Goal: Task Accomplishment & Management: Use online tool/utility

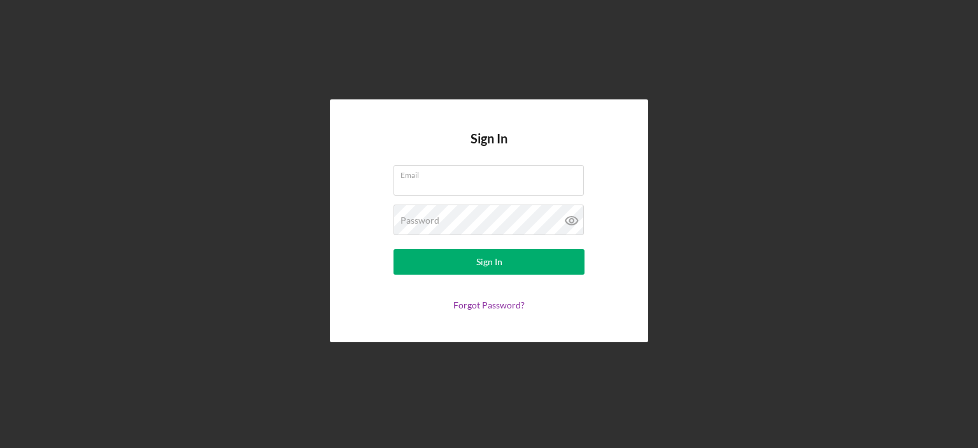
type input "[PERSON_NAME][EMAIL_ADDRESS][DOMAIN_NAME]"
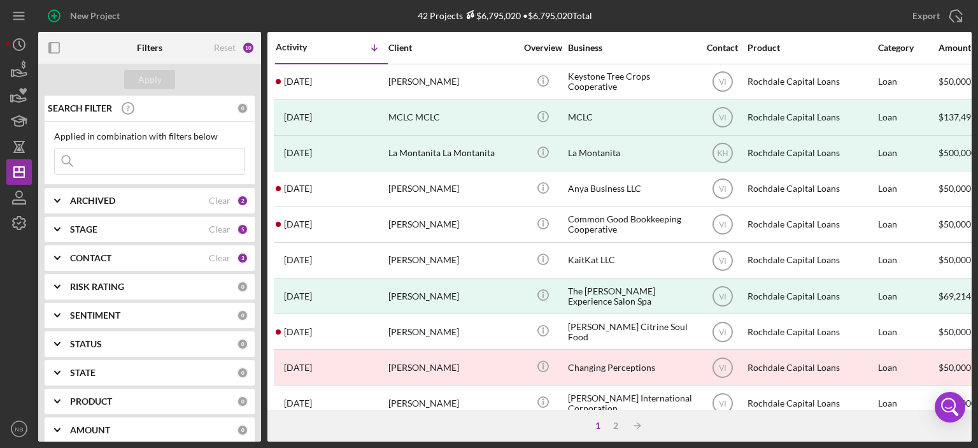
click at [189, 203] on div "ARCHIVED" at bounding box center [139, 201] width 139 height 10
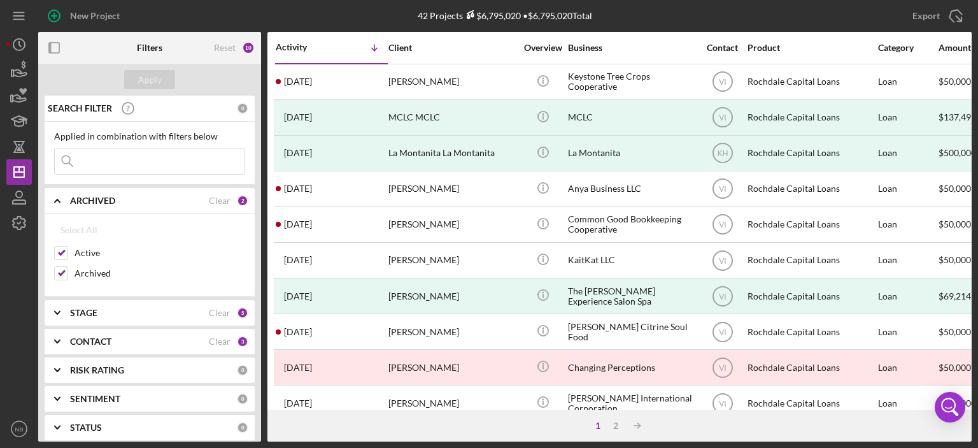
click at [54, 199] on icon "Icon/Expander" at bounding box center [57, 201] width 32 height 32
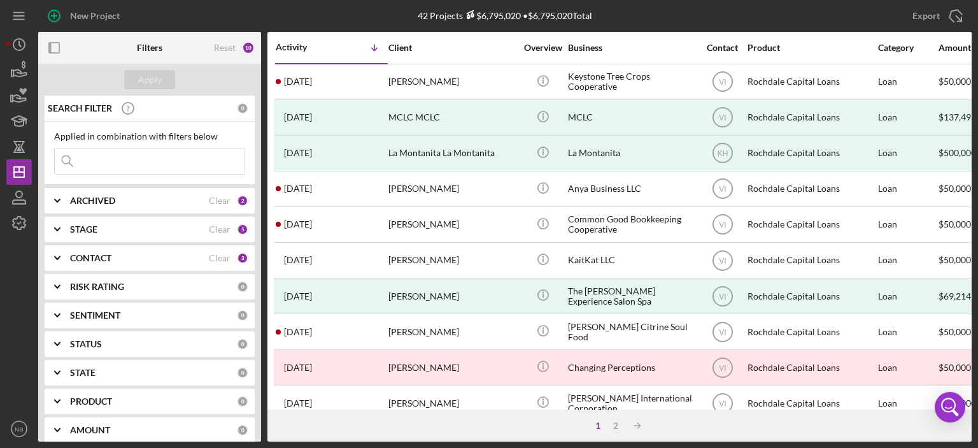
click at [59, 226] on icon "Icon/Expander" at bounding box center [57, 229] width 32 height 32
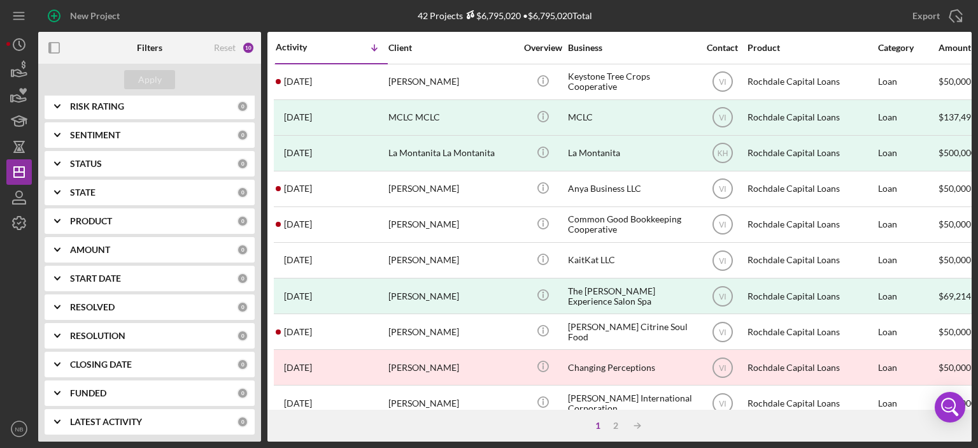
scroll to position [70, 0]
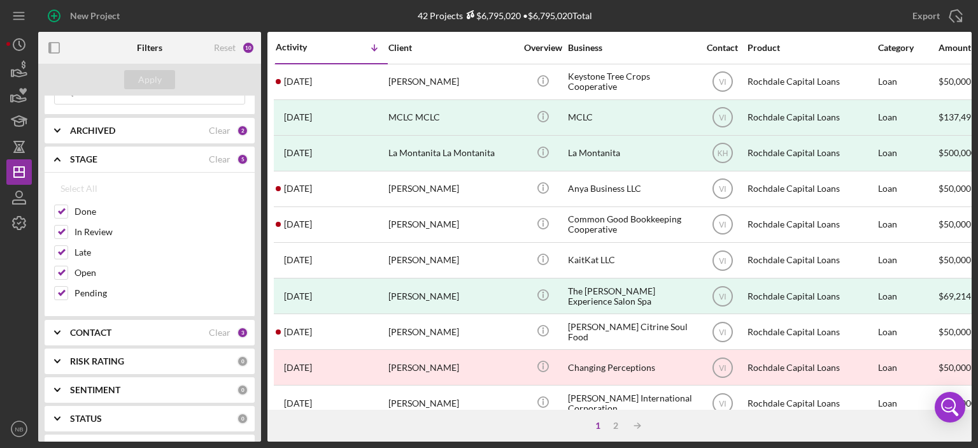
click at [56, 158] on polyline at bounding box center [57, 159] width 5 height 3
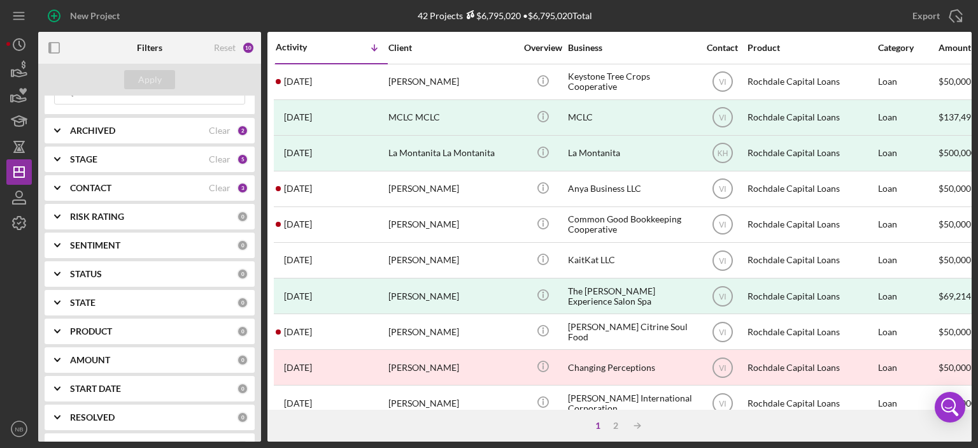
click at [54, 187] on icon "Icon/Expander" at bounding box center [57, 188] width 32 height 32
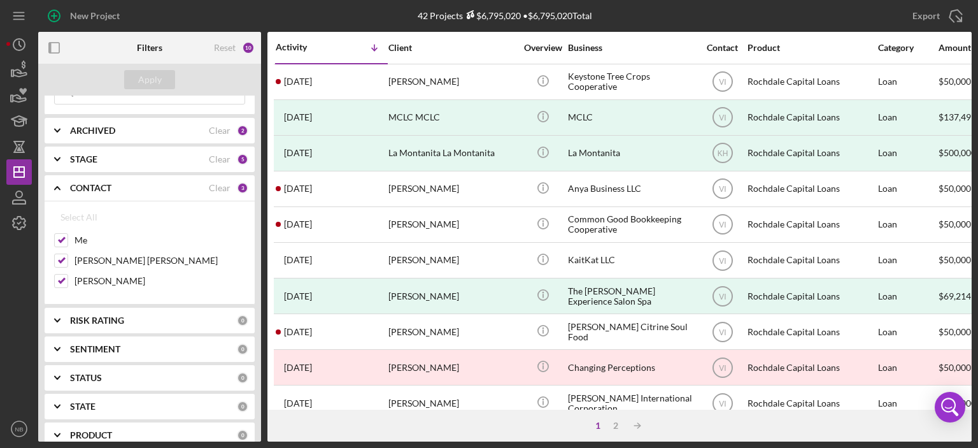
click at [59, 185] on icon "Icon/Expander" at bounding box center [57, 188] width 32 height 32
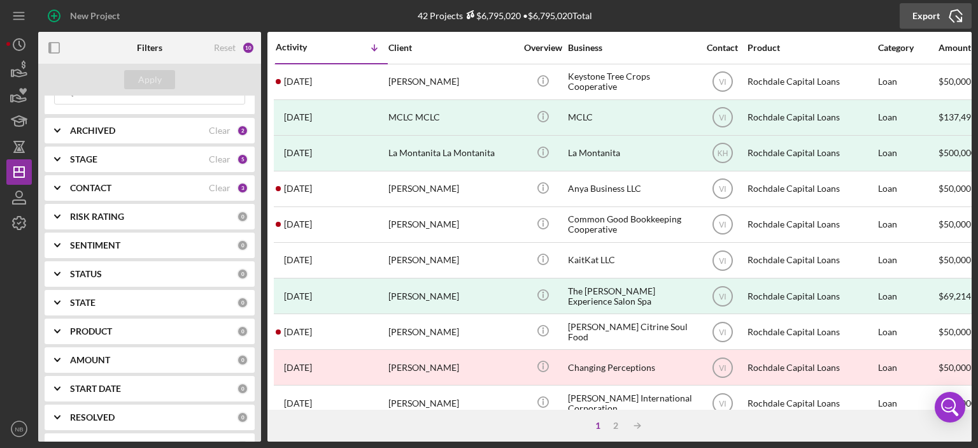
click at [928, 20] on div "Export" at bounding box center [926, 15] width 27 height 25
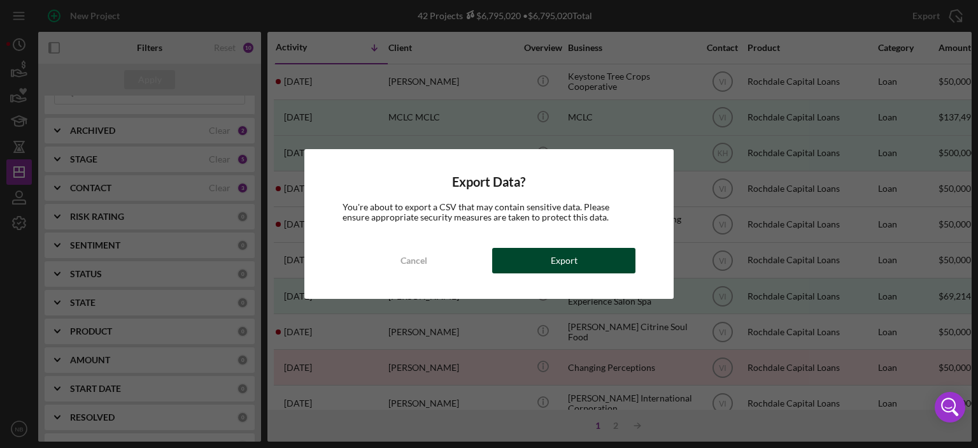
click at [592, 260] on button "Export" at bounding box center [563, 260] width 143 height 25
